Goal: Task Accomplishment & Management: Manage account settings

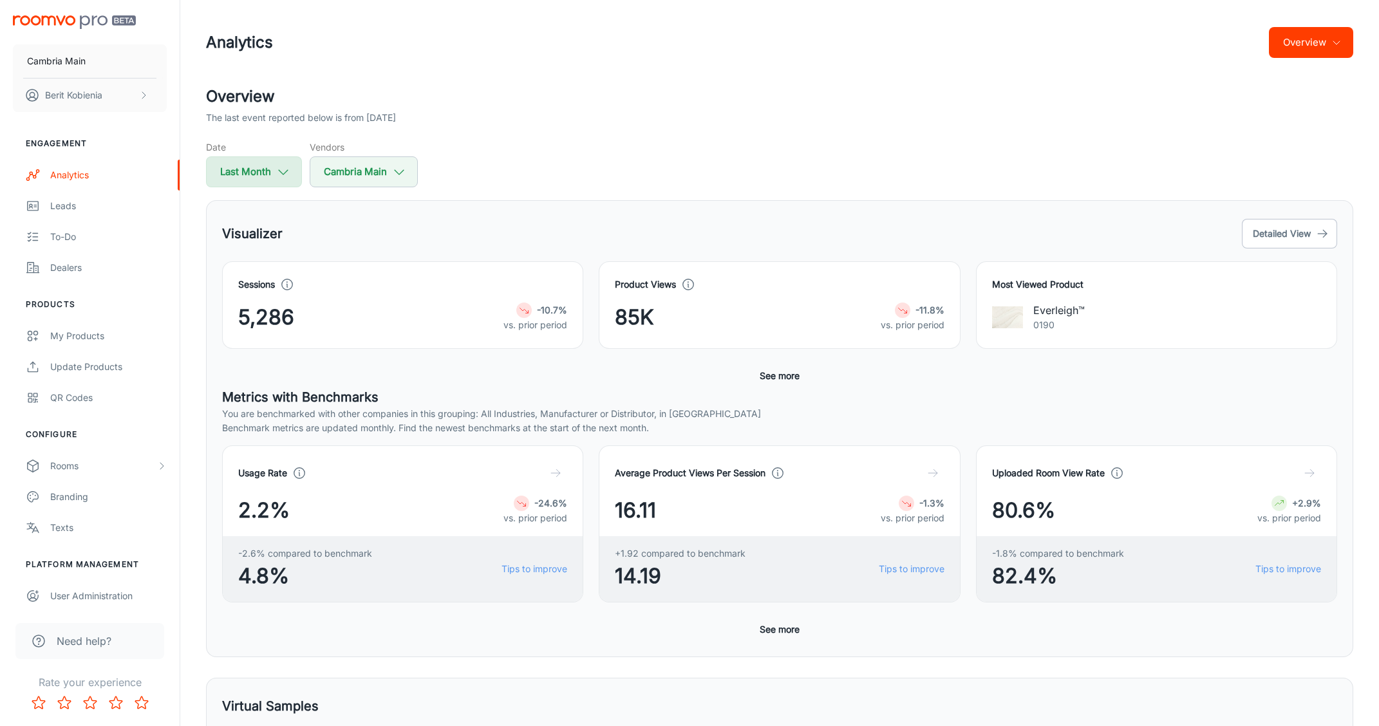
click at [283, 179] on button "Last Month" at bounding box center [254, 171] width 96 height 31
select select "8"
select select "2025"
select select "8"
select select "2025"
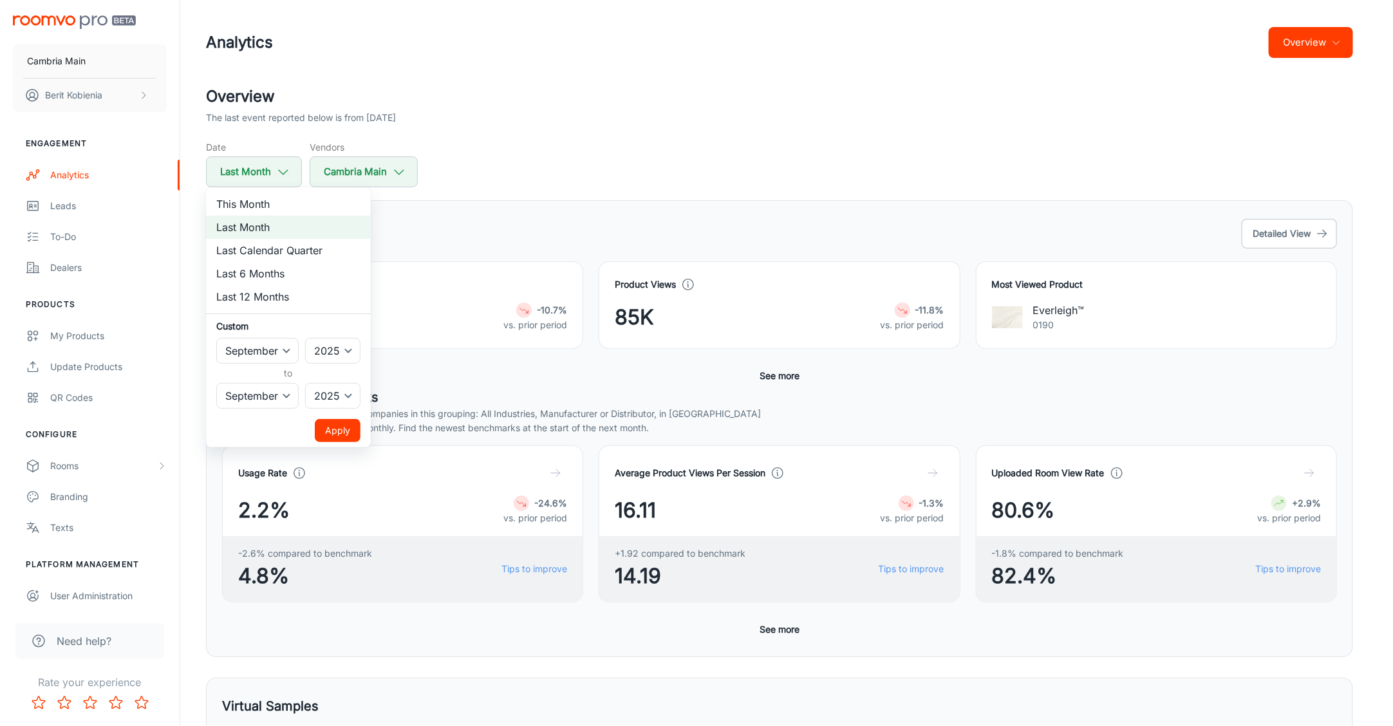
click at [548, 193] on div at bounding box center [696, 363] width 1393 height 726
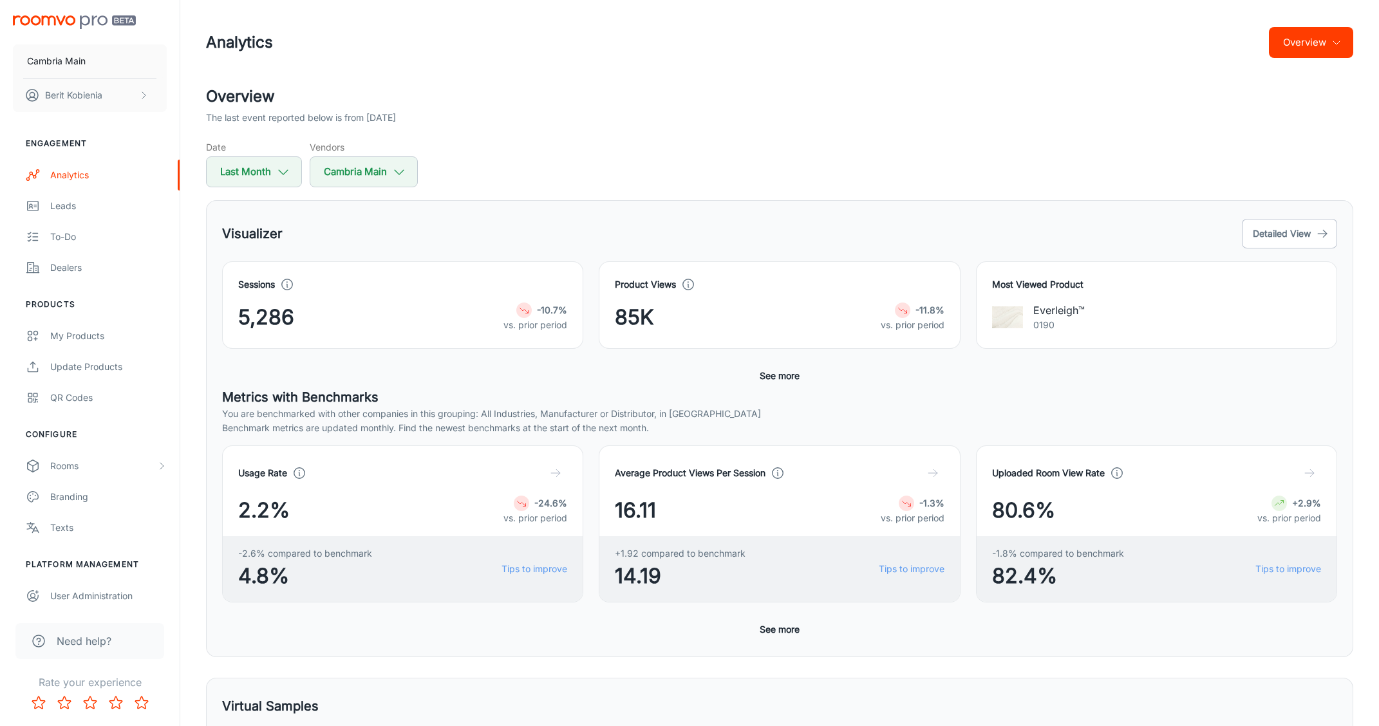
click at [1269, 212] on div "Visualizer Detailed View Sessions 5,286 -10.7% vs. prior period Product Views 8…" at bounding box center [779, 428] width 1147 height 457
click at [1261, 230] on button "Detailed View" at bounding box center [1288, 234] width 95 height 30
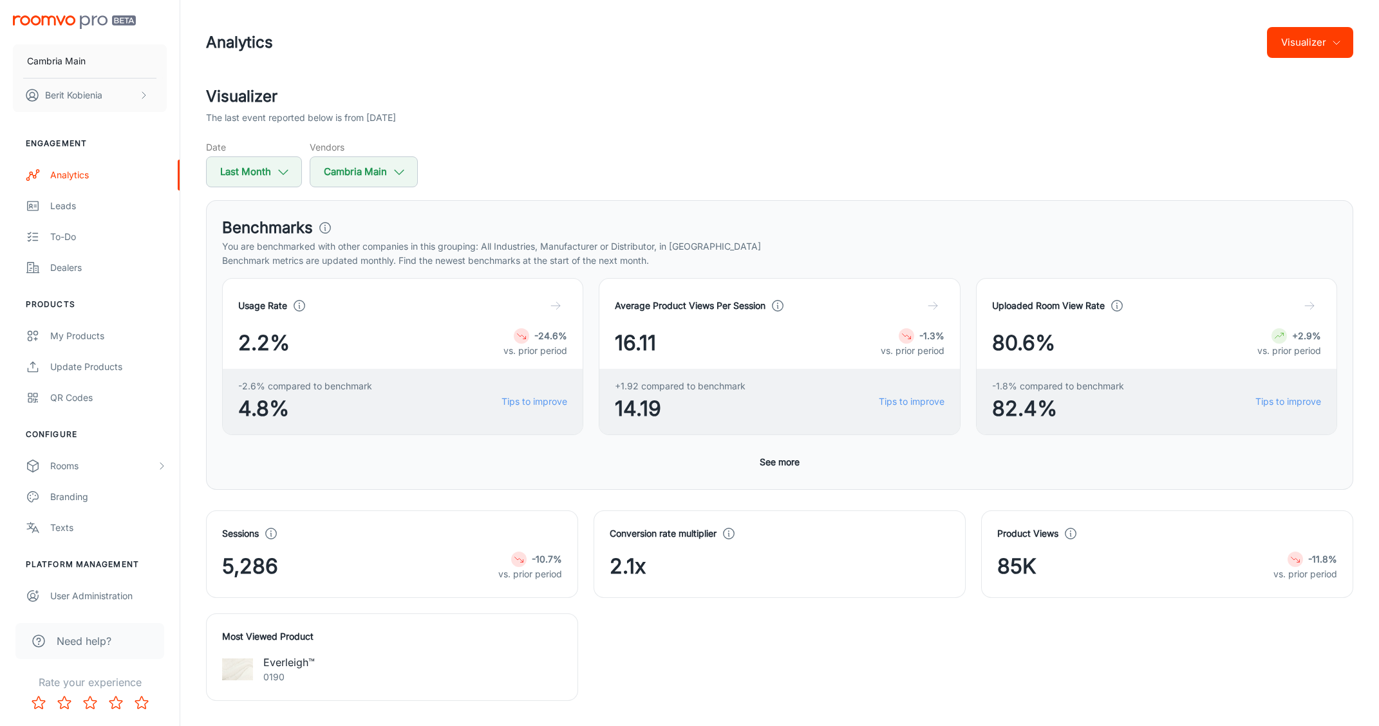
drag, startPoint x: 789, startPoint y: 450, endPoint x: 765, endPoint y: 441, distance: 26.3
click at [789, 450] on button "See more" at bounding box center [779, 461] width 50 height 23
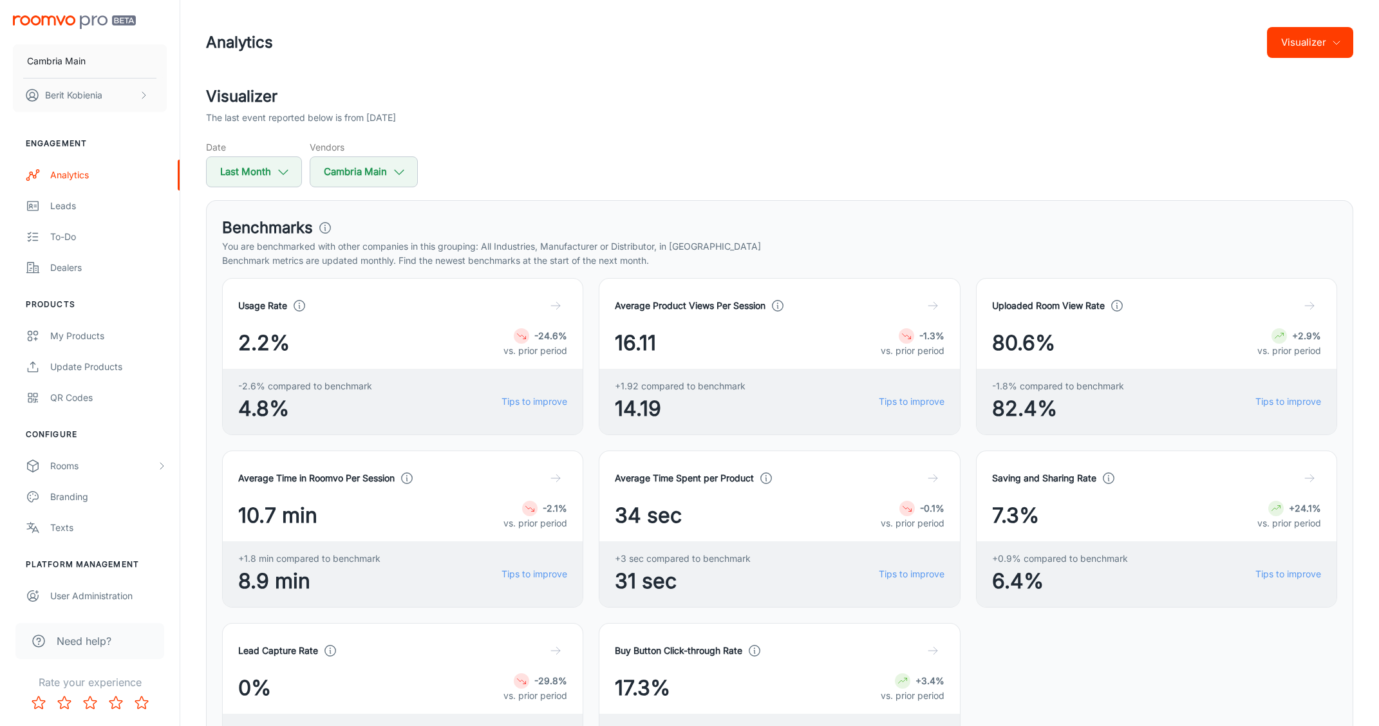
scroll to position [579, 0]
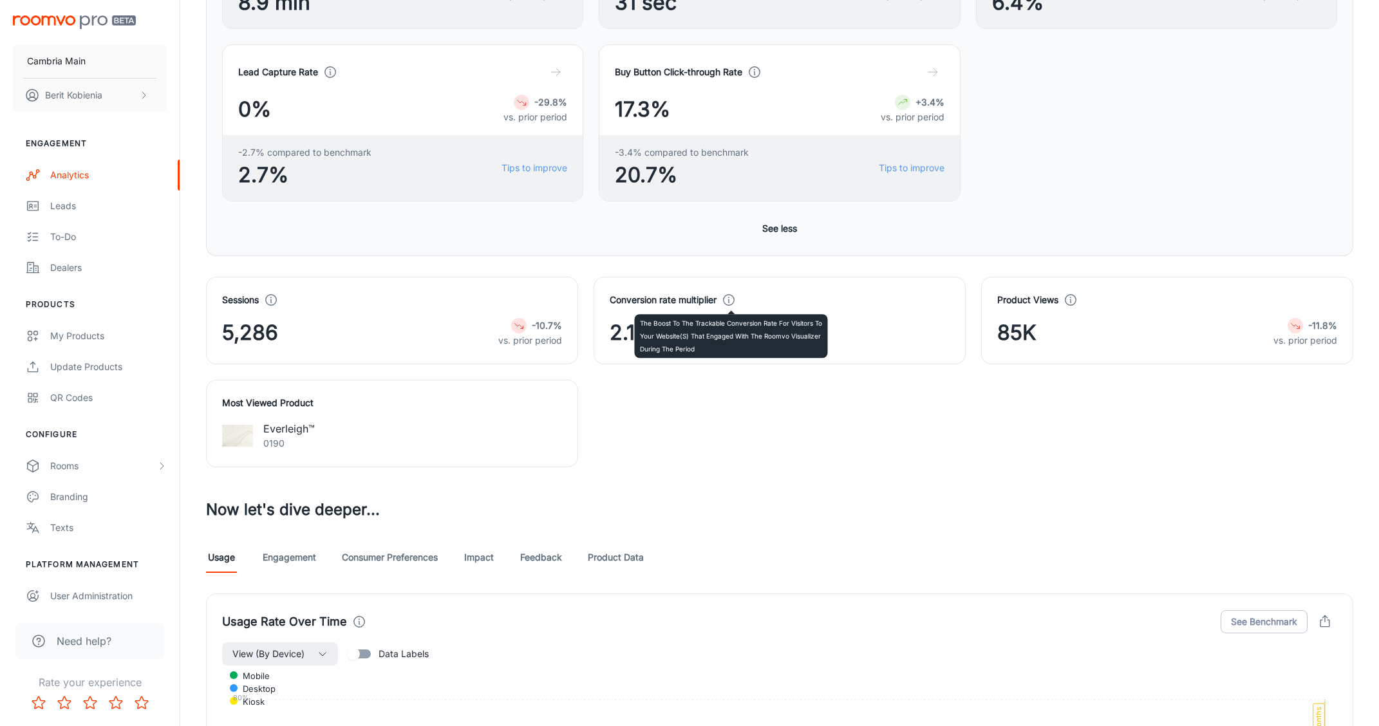
click at [729, 300] on polyline at bounding box center [728, 300] width 1 height 3
click at [730, 305] on div "The boost to the trackable conversion rate for visitors to your website(s) that…" at bounding box center [731, 331] width 193 height 53
click at [647, 555] on div "Usage Engagement Consumer Preferences Impact Feedback Product Data" at bounding box center [779, 557] width 1147 height 31
click at [638, 550] on link "Product Data" at bounding box center [616, 557] width 56 height 31
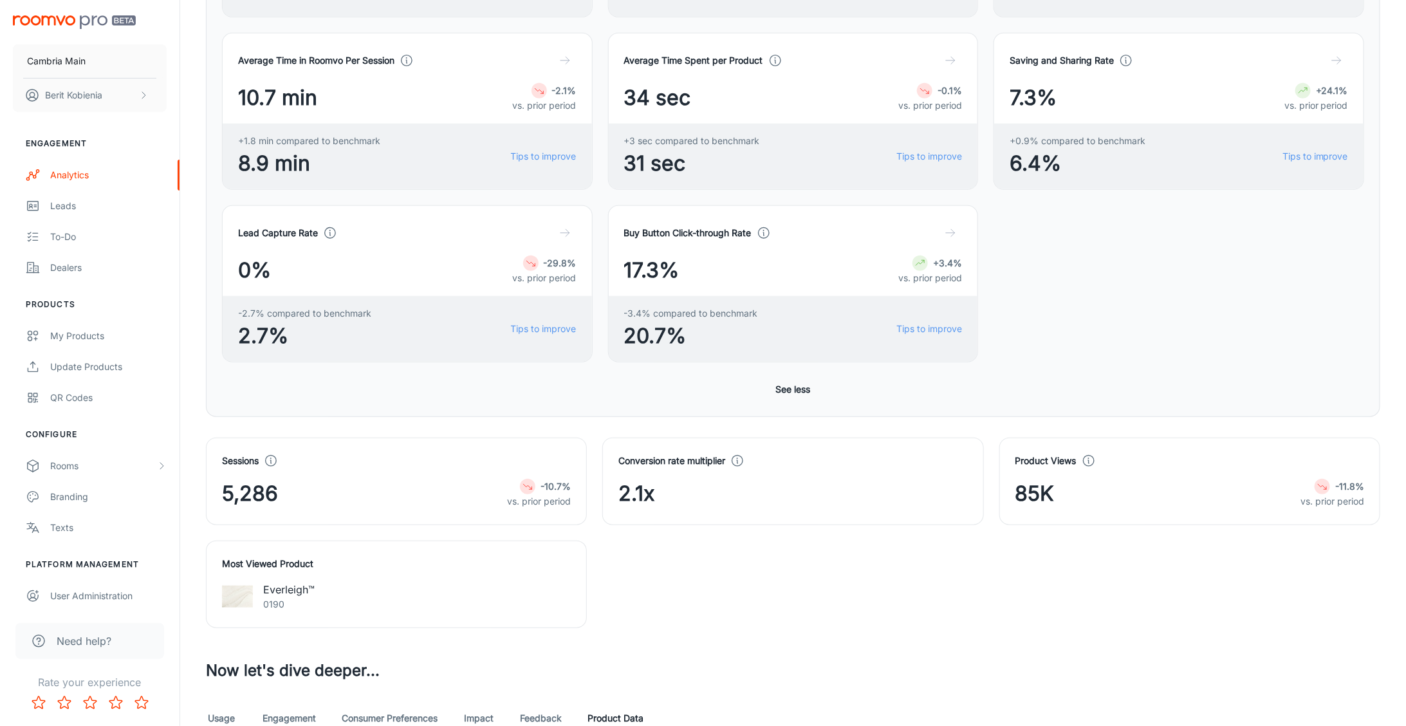
scroll to position [444, 0]
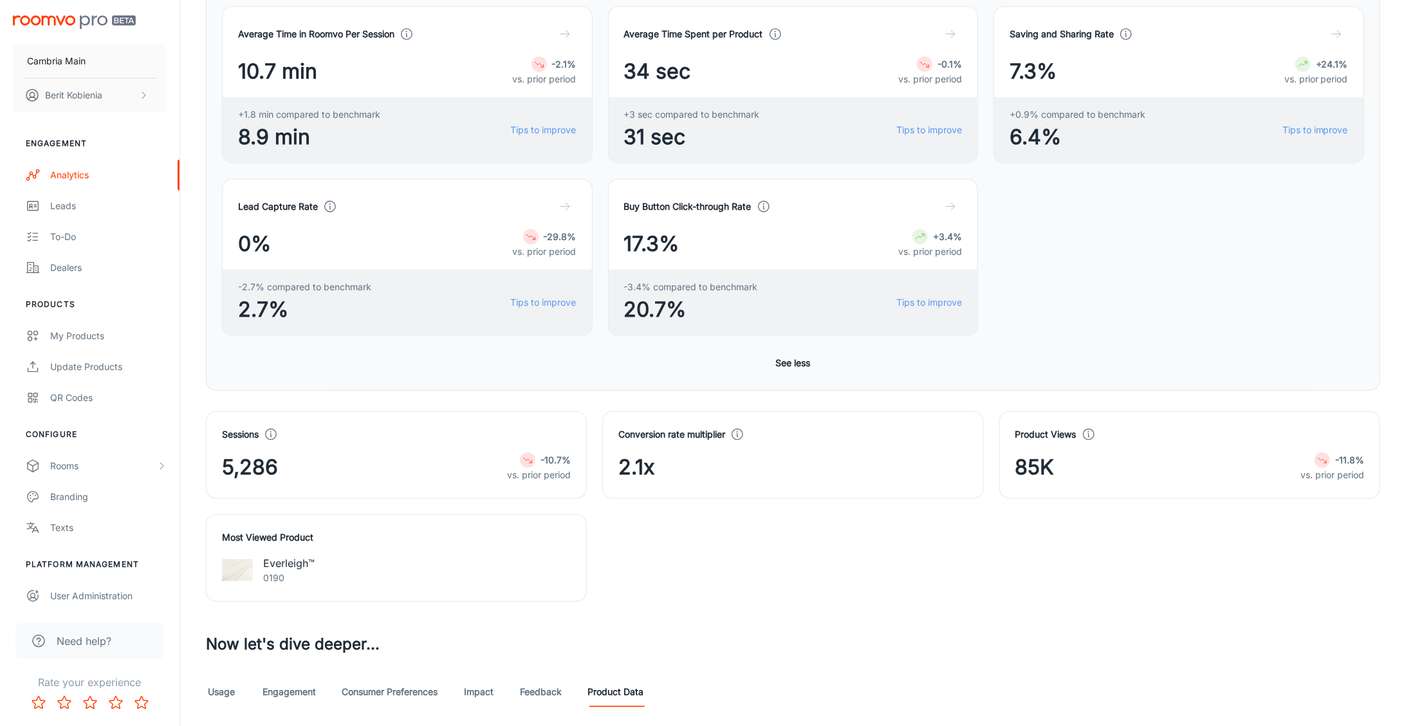
click at [268, 431] on icon at bounding box center [271, 434] width 14 height 14
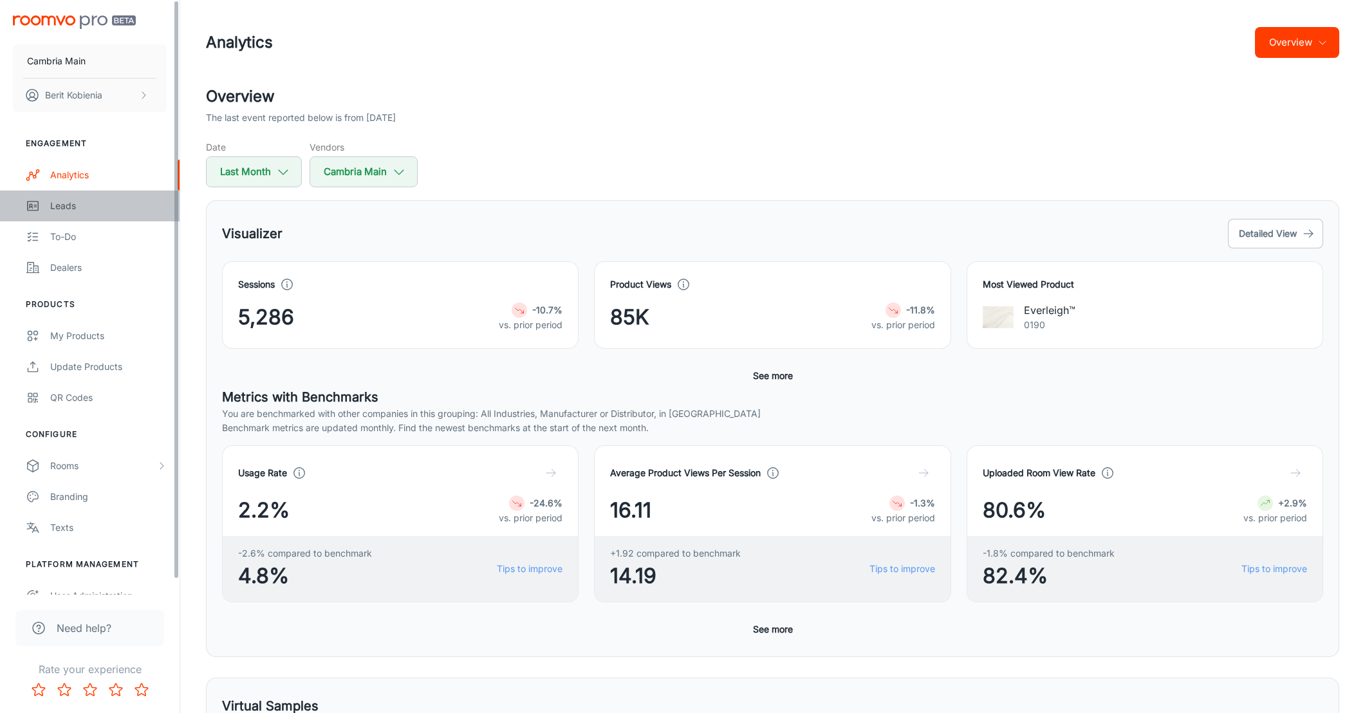
click at [84, 195] on link "Leads" at bounding box center [90, 205] width 180 height 31
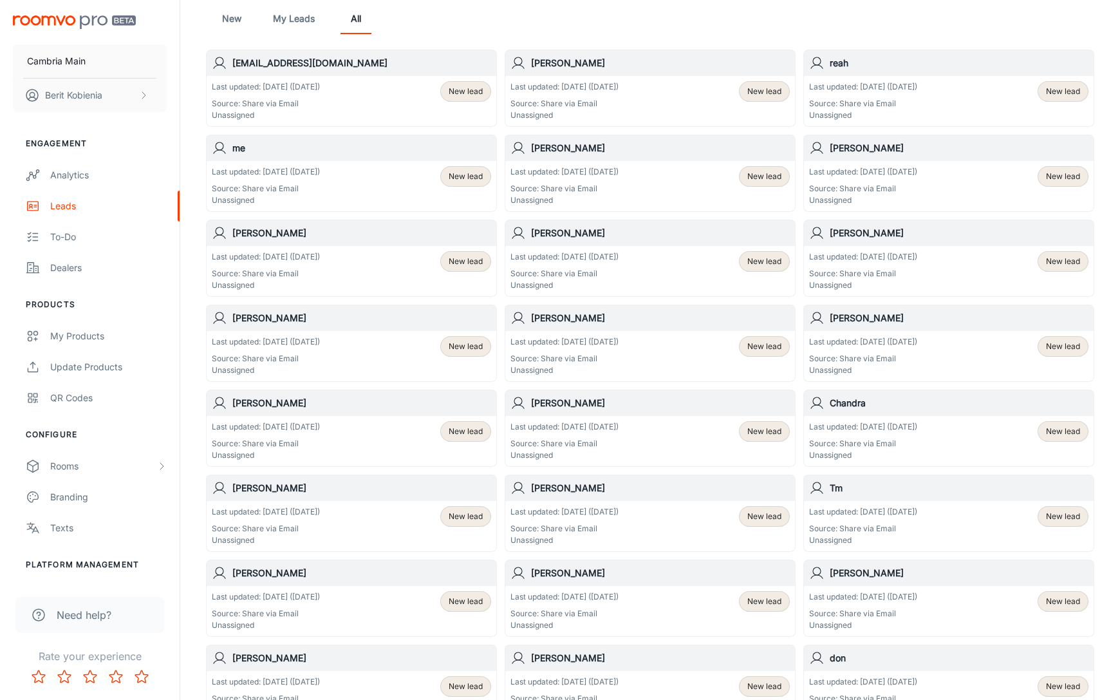
scroll to position [140, 0]
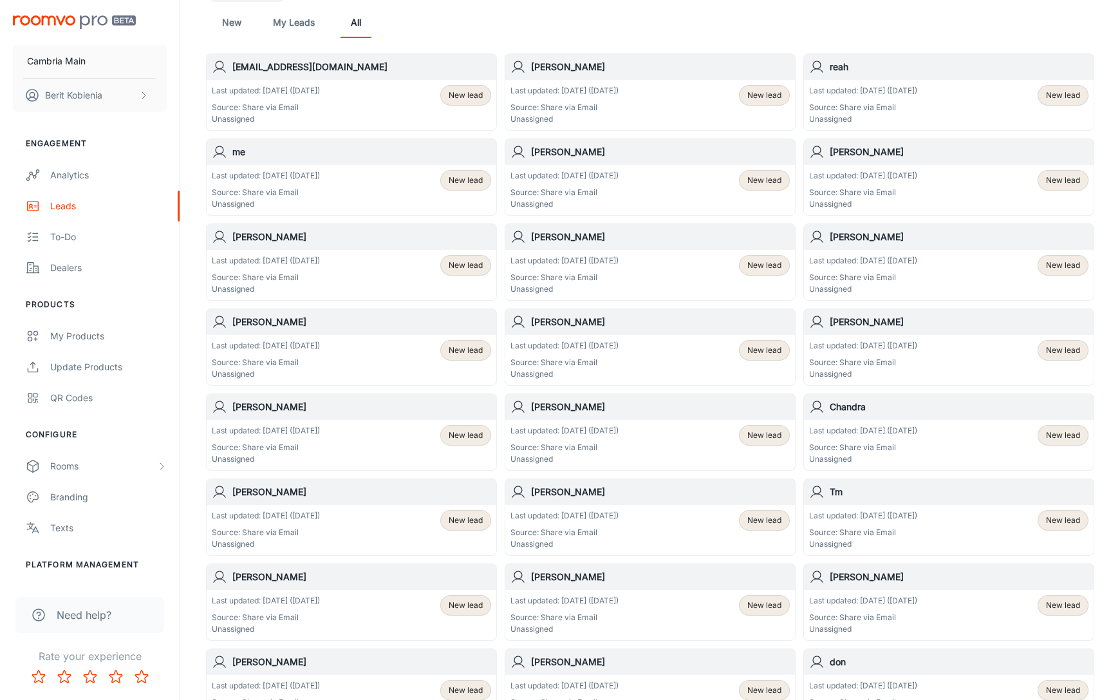
click at [329, 65] on h6 "mettleurgist@gmail.com" at bounding box center [361, 67] width 259 height 14
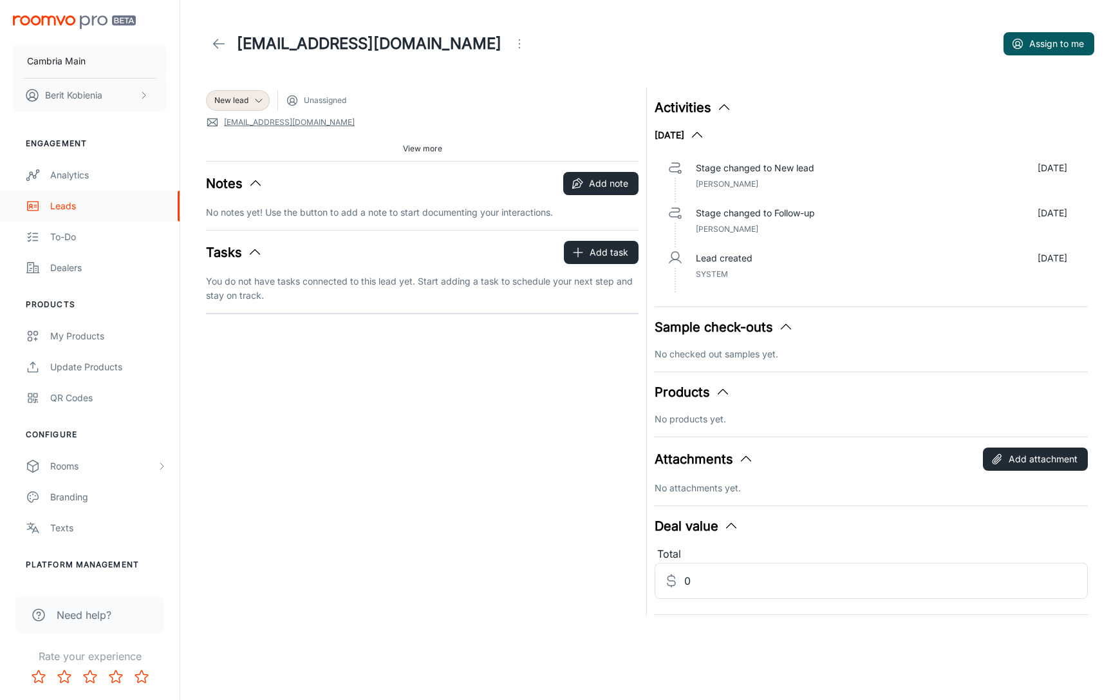
click at [66, 201] on div "Leads" at bounding box center [108, 206] width 116 height 14
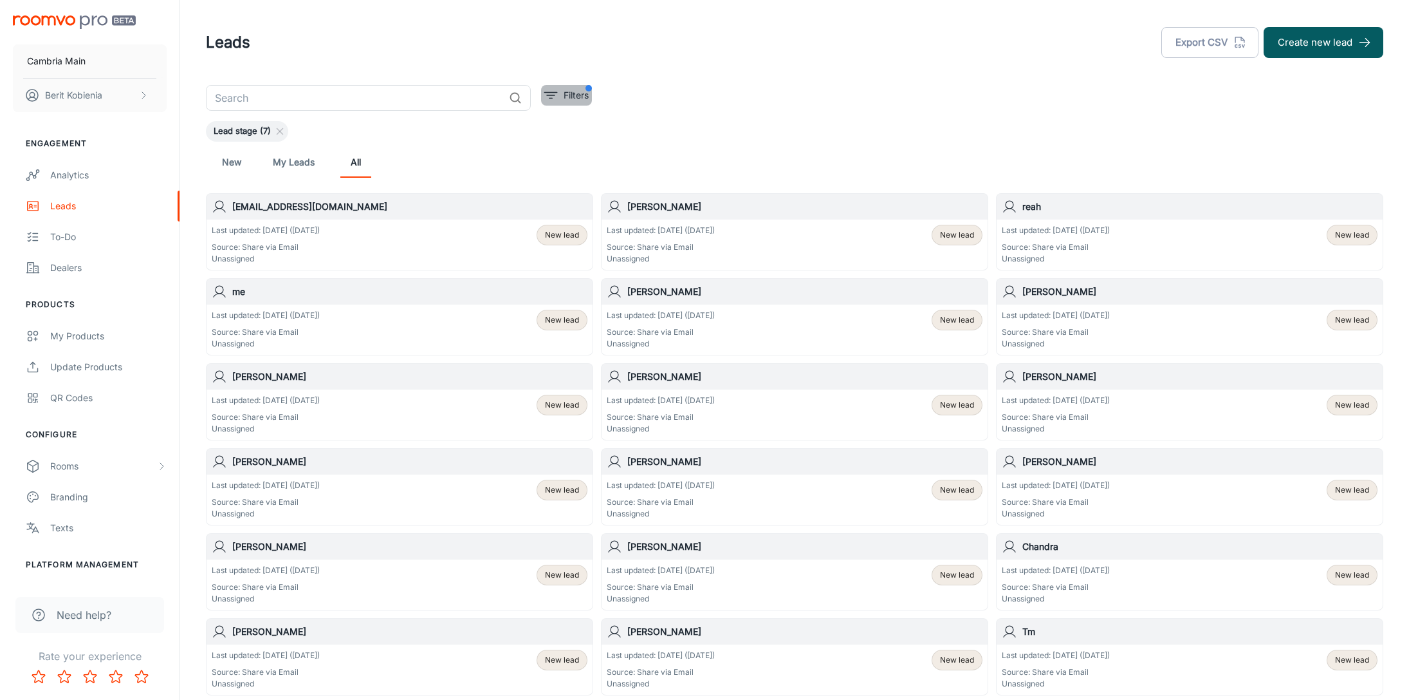
click at [553, 89] on icon "filter" at bounding box center [550, 95] width 15 height 15
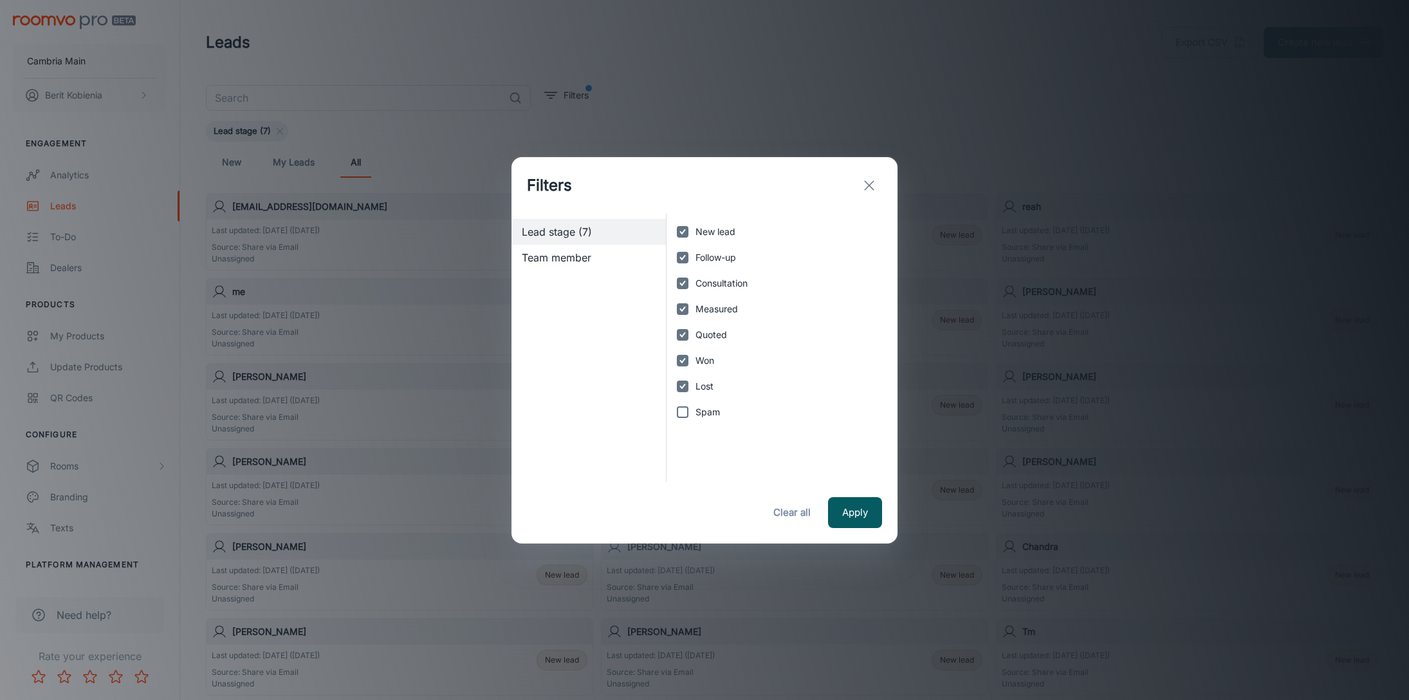
click at [978, 223] on div "Filters Lead stage (7) Team member New lead Follow-up Consultation Measured Quo…" at bounding box center [704, 350] width 1409 height 700
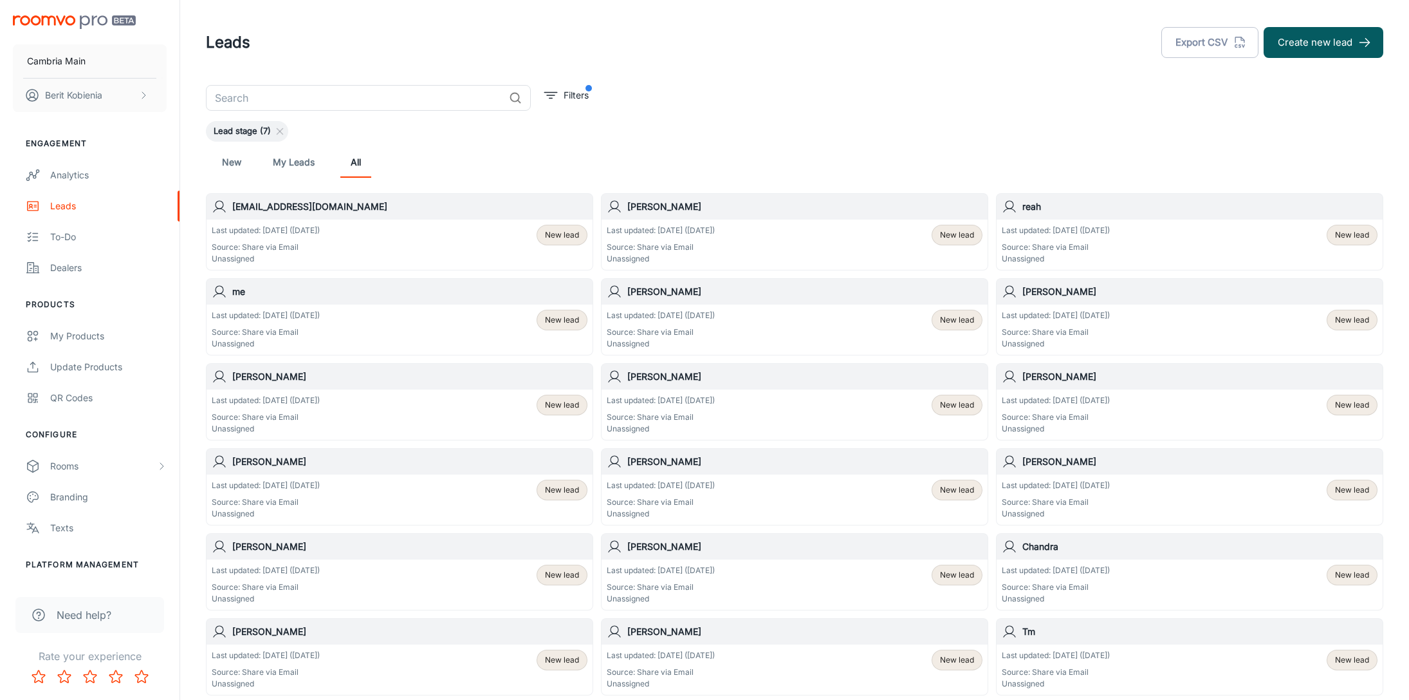
click at [929, 112] on div "​ Filters Lead stage (7) New My Leads All mettleurgist@gmail.com Last updated: …" at bounding box center [794, 612] width 1209 height 1054
click at [556, 97] on icon "filter" at bounding box center [550, 95] width 15 height 15
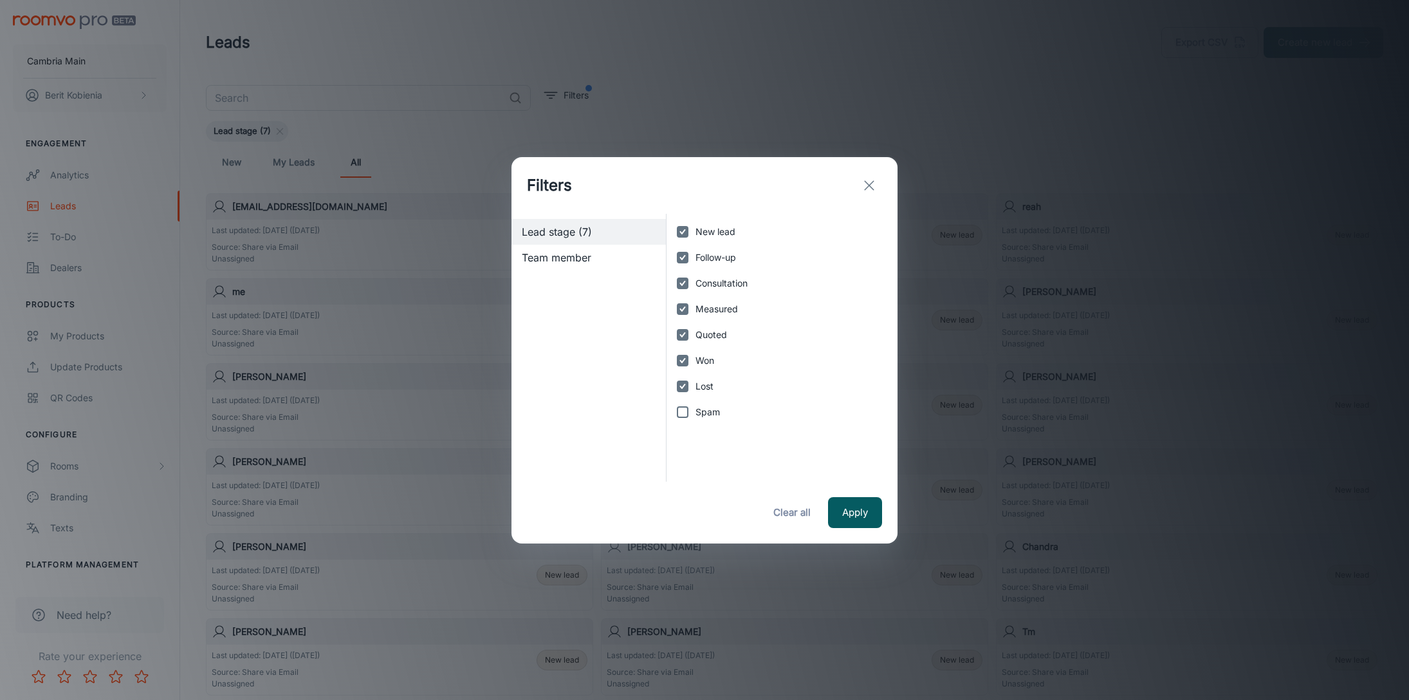
click at [1061, 167] on div "Filters Lead stage (7) Team member New lead Follow-up Consultation Measured Quo…" at bounding box center [704, 350] width 1409 height 700
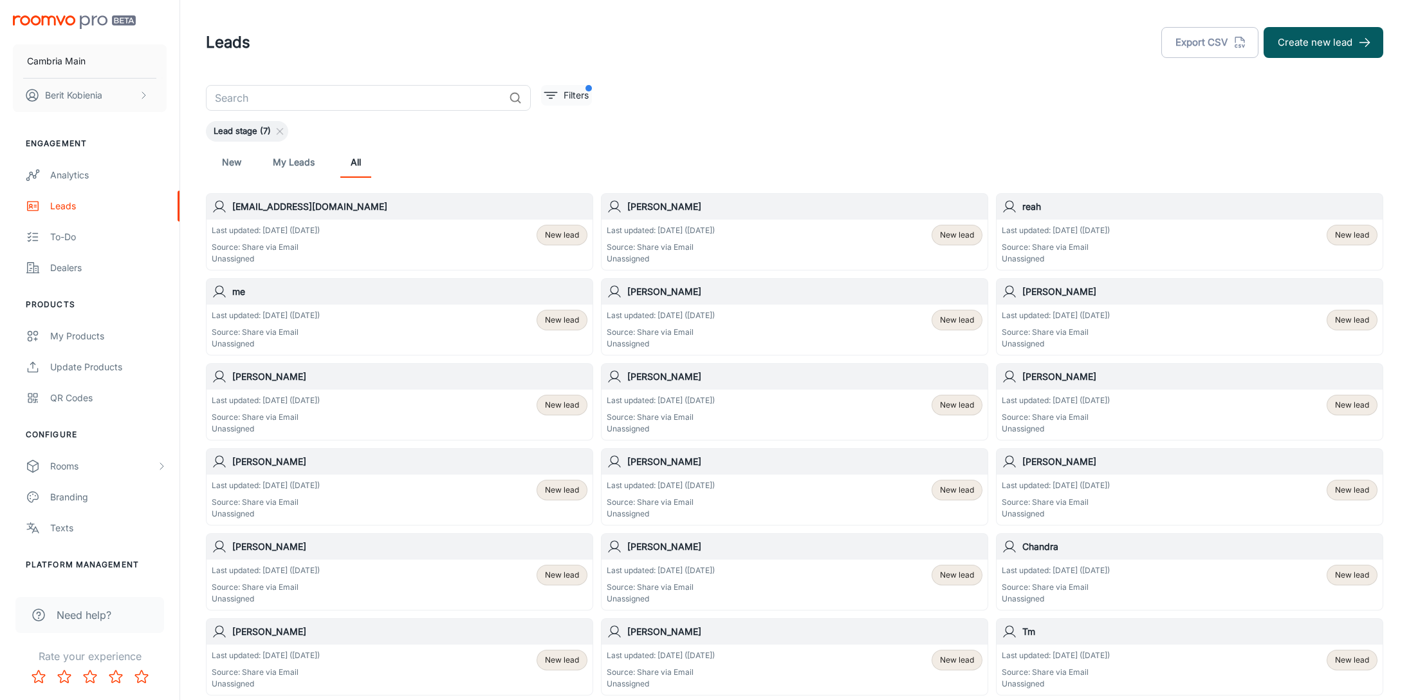
click at [556, 100] on icon "filter" at bounding box center [550, 95] width 15 height 15
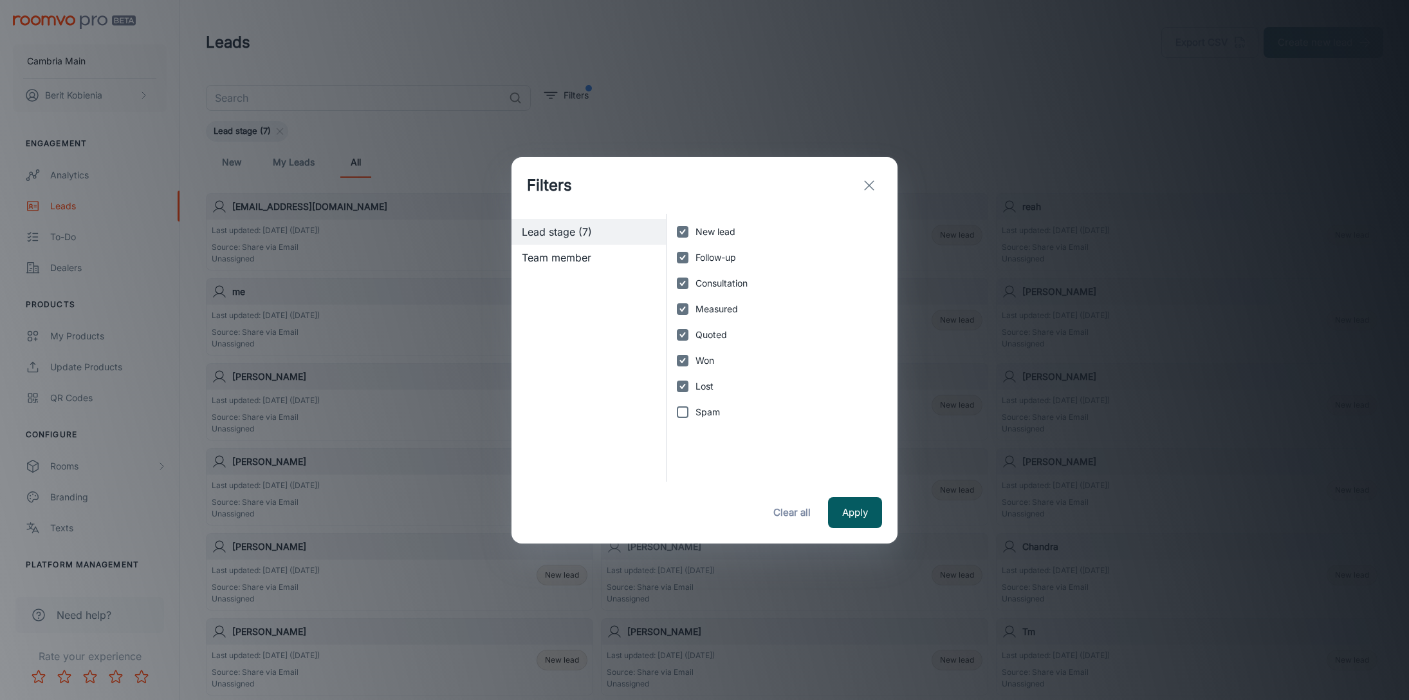
click at [953, 171] on div "Filters Lead stage (7) Team member New lead Follow-up Consultation Measured Quo…" at bounding box center [704, 350] width 1409 height 700
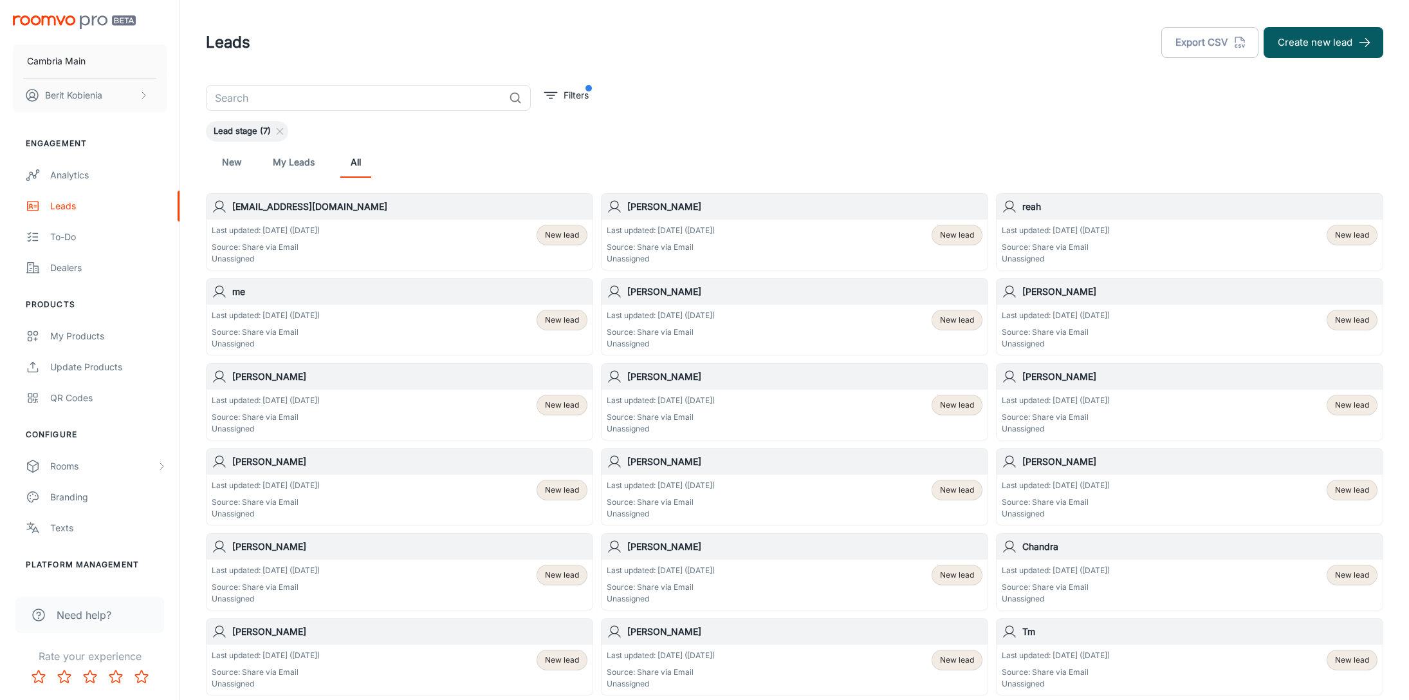
click at [350, 217] on div "mettleurgist@gmail.com" at bounding box center [400, 207] width 386 height 26
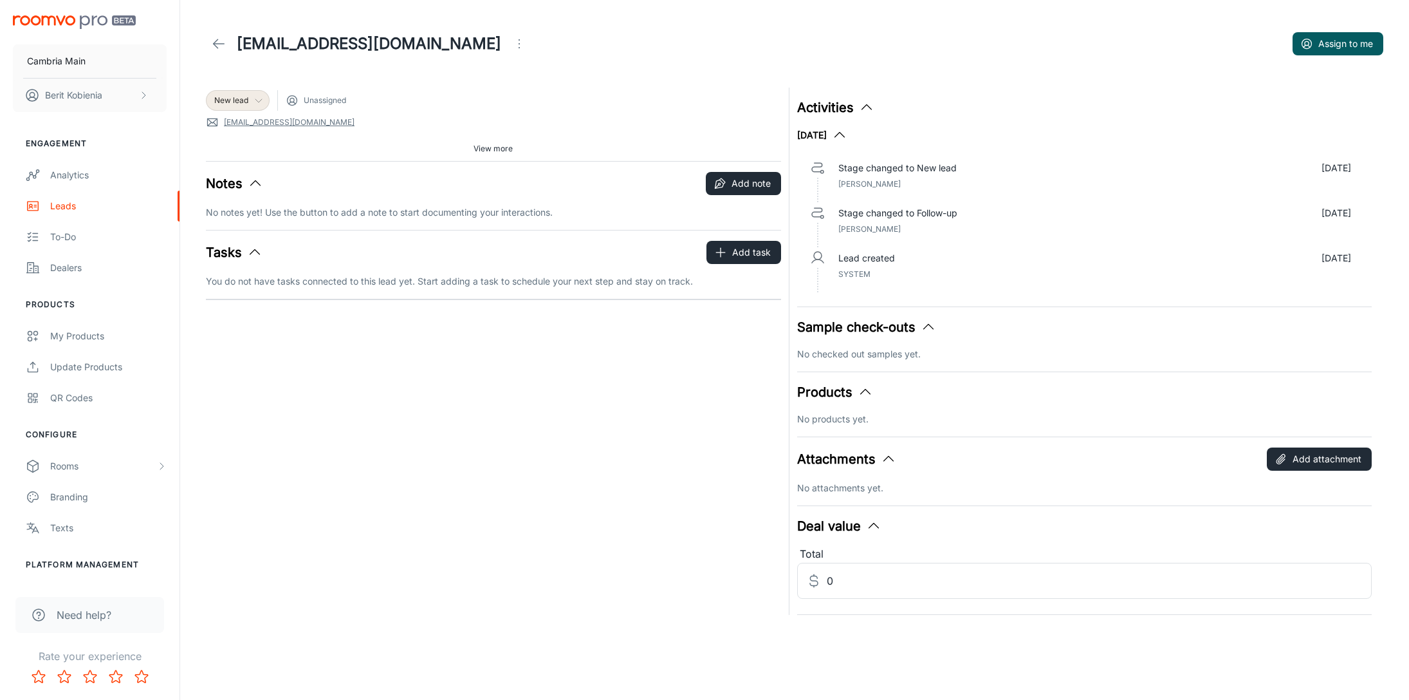
click at [262, 97] on icon at bounding box center [259, 100] width 10 height 10
click at [595, 84] on div at bounding box center [704, 350] width 1409 height 700
click at [224, 41] on icon at bounding box center [218, 43] width 15 height 15
